Goal: Task Accomplishment & Management: Complete application form

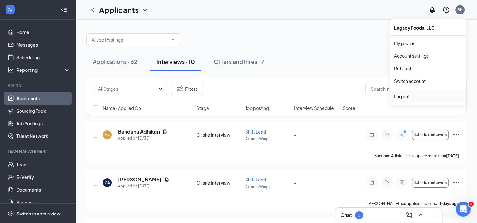
click at [400, 96] on div "Log out" at bounding box center [428, 96] width 68 height 6
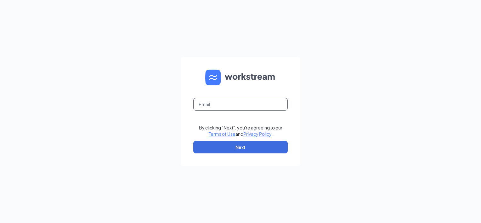
click at [241, 104] on input "text" at bounding box center [240, 104] width 95 height 13
type input "ron.harris@firehousesubs.com"
click at [237, 150] on button "Next" at bounding box center [240, 147] width 95 height 13
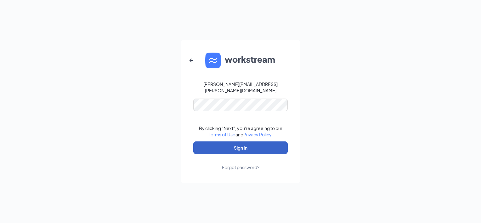
click at [245, 146] on button "Sign In" at bounding box center [240, 147] width 95 height 13
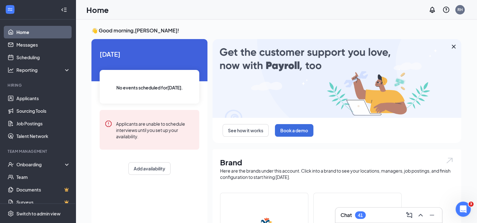
drag, startPoint x: 0, startPoint y: 0, endPoint x: 300, endPoint y: 90, distance: 313.1
click at [300, 90] on div "See how it works Book a demo Brand Here are the brands under this account. Clic…" at bounding box center [336, 223] width 249 height 368
click at [26, 98] on link "Applicants" at bounding box center [43, 98] width 54 height 13
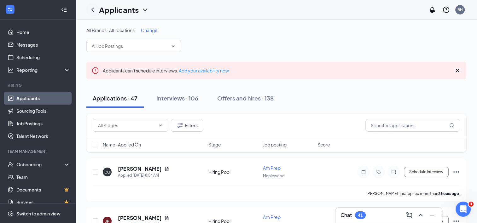
click at [94, 11] on icon "ChevronLeft" at bounding box center [92, 10] width 3 height 4
click at [93, 9] on icon "ChevronLeft" at bounding box center [93, 10] width 8 height 8
click at [172, 43] on span at bounding box center [133, 46] width 95 height 13
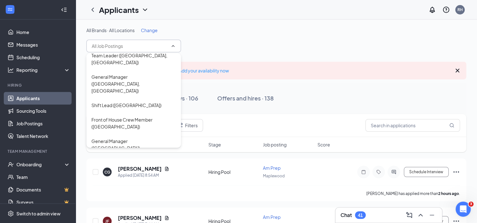
scroll to position [100, 0]
click at [132, 100] on div "Shift Lead (Maplewood)" at bounding box center [126, 103] width 70 height 7
type input "Shift Lead (Maplewood)"
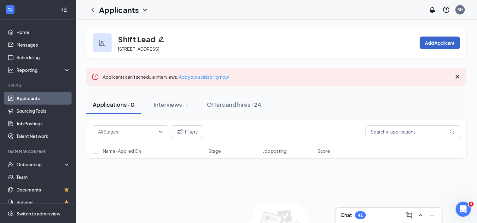
click at [441, 43] on button "Add Applicant" at bounding box center [439, 43] width 40 height 13
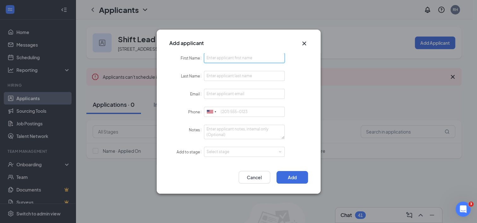
click at [246, 60] on input "First Name" at bounding box center [244, 58] width 81 height 10
type input "Hugo"
click at [246, 75] on input "Last Name" at bounding box center [244, 76] width 81 height 10
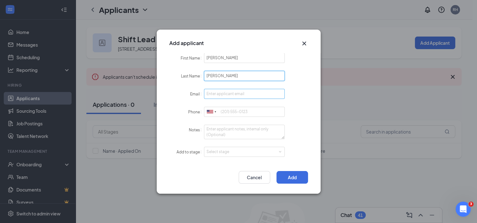
type input "Ortega"
click at [240, 93] on input "Email" at bounding box center [244, 94] width 81 height 10
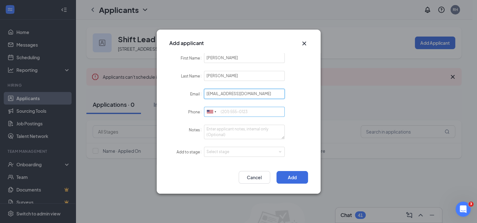
type input "balentinoscafe@gmail.com"
click at [240, 115] on input "Phone" at bounding box center [244, 112] width 81 height 10
click at [241, 111] on input "Phone" at bounding box center [244, 112] width 81 height 10
type input "651-5082440"
click at [296, 178] on button "Add" at bounding box center [292, 177] width 32 height 13
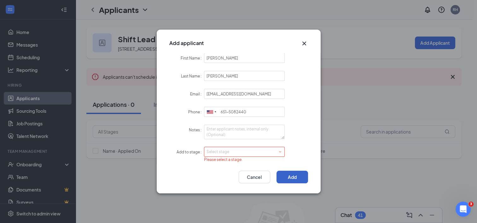
click at [243, 150] on div "Select stage" at bounding box center [242, 152] width 73 height 6
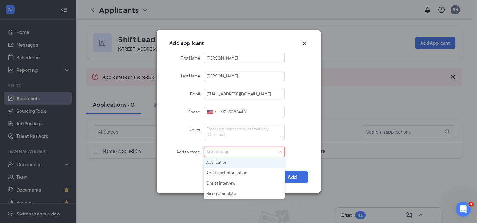
click at [226, 161] on li "Application" at bounding box center [244, 163] width 81 height 10
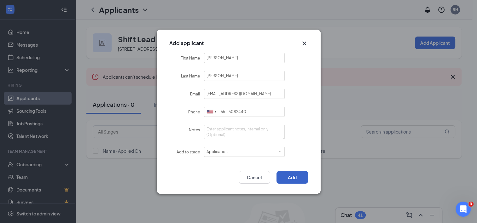
click at [292, 177] on button "Add" at bounding box center [292, 177] width 32 height 13
